Goal: Task Accomplishment & Management: Manage account settings

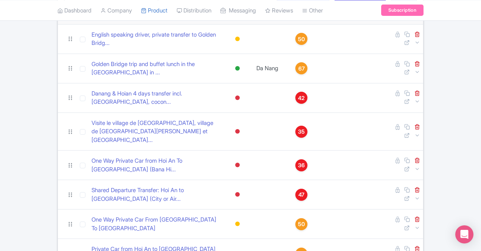
scroll to position [89, 0]
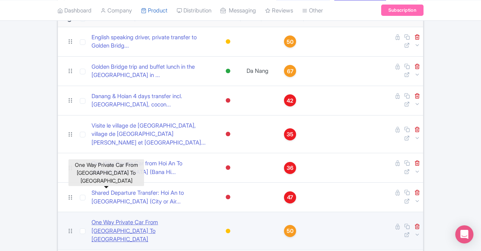
click at [142, 218] on link "One Way Private Car From Hoi An City To Hue City" at bounding box center [150, 231] width 119 height 26
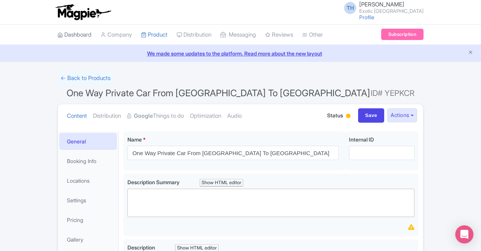
click at [57, 36] on link "Dashboard" at bounding box center [74, 35] width 34 height 21
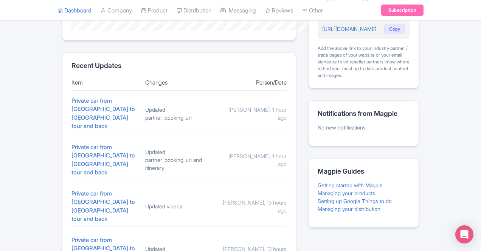
scroll to position [329, 0]
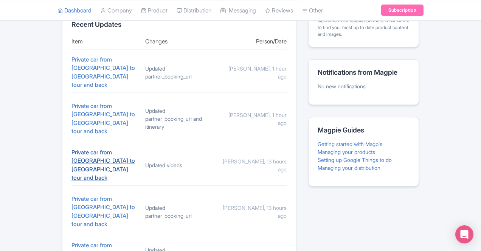
click at [71, 149] on link "Private car from [GEOGRAPHIC_DATA] to [GEOGRAPHIC_DATA] tour and back" at bounding box center [103, 165] width 64 height 33
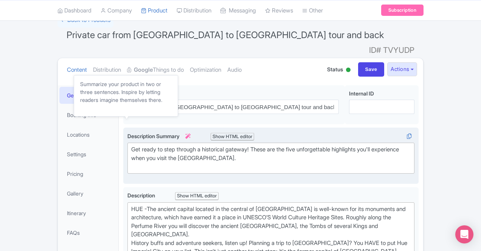
scroll to position [113, 0]
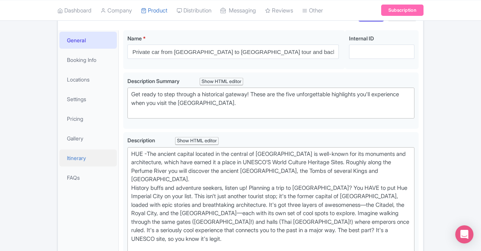
click at [59, 150] on link "Itinerary" at bounding box center [87, 158] width 57 height 17
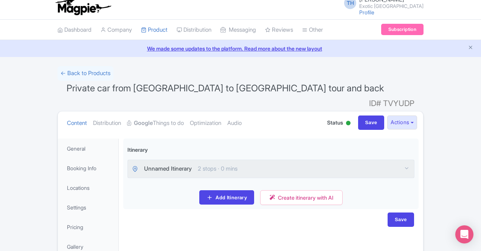
scroll to position [3, 0]
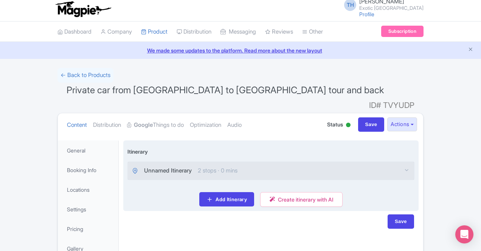
click at [161, 167] on div "Unnamed Itinerary 2 stops · 0 mins" at bounding box center [184, 171] width 105 height 9
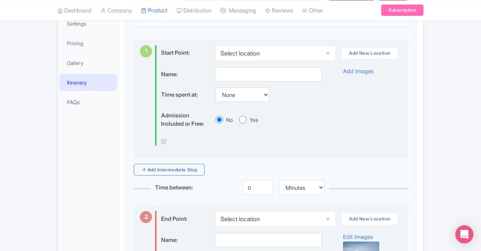
scroll to position [349, 0]
